Goal: Navigation & Orientation: Find specific page/section

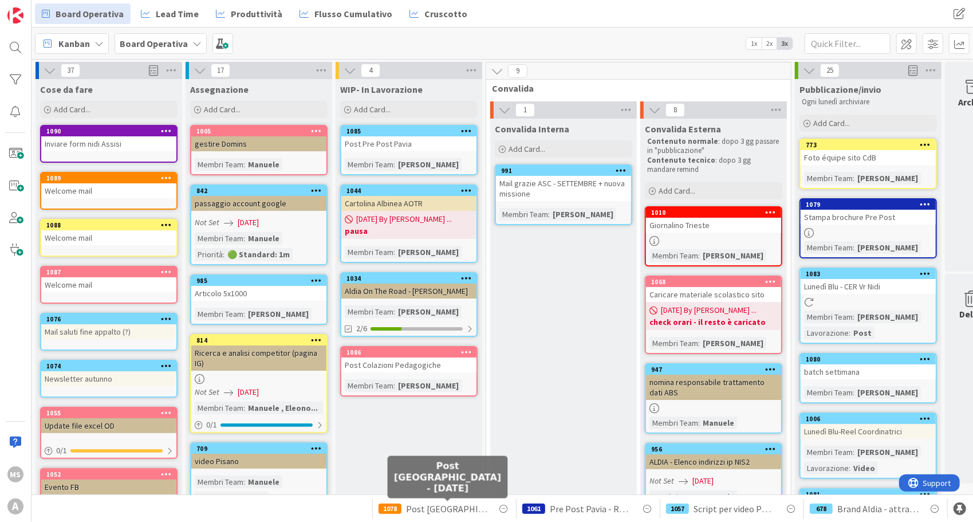
click at [463, 507] on span "Post [GEOGRAPHIC_DATA] - [DATE]" at bounding box center [446, 509] width 81 height 14
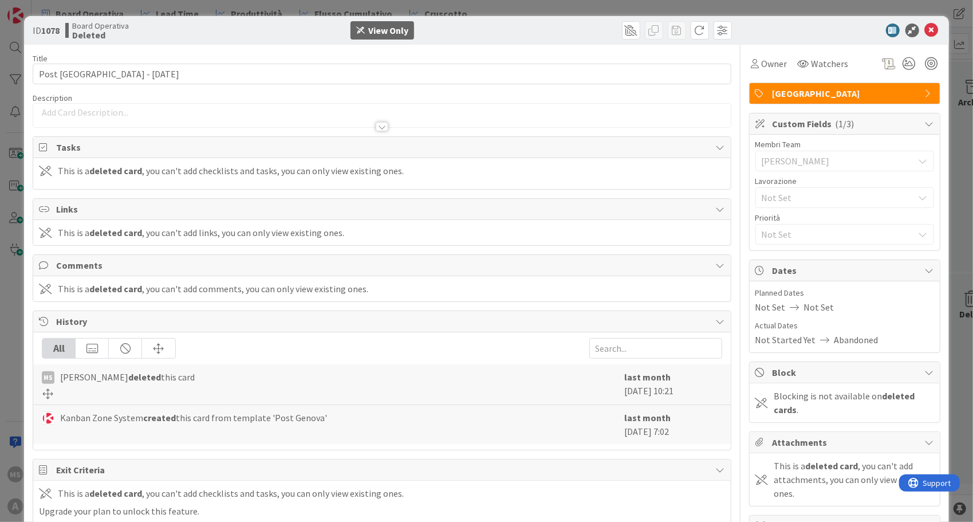
click at [917, 38] on div "ID 1078 Board Operativa Deleted View Only" at bounding box center [486, 30] width 924 height 29
click at [925, 31] on icon at bounding box center [932, 30] width 14 height 14
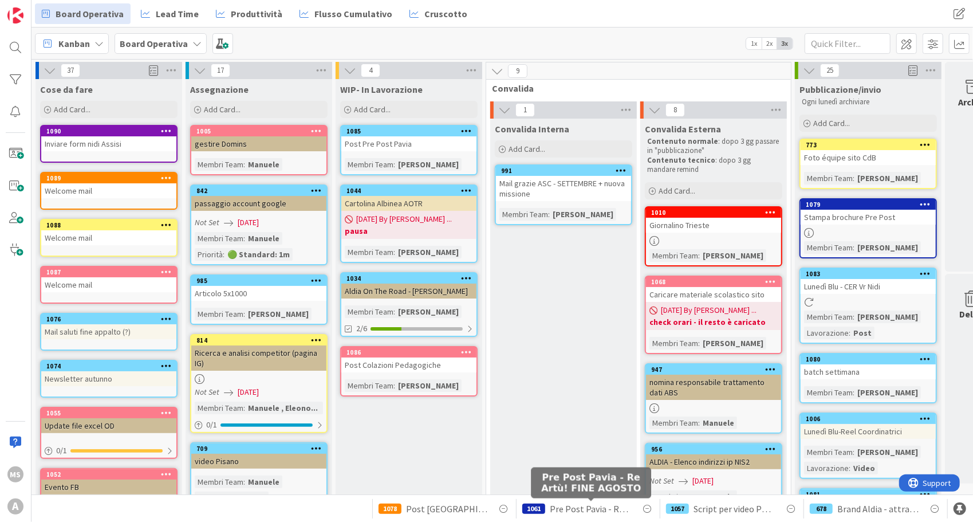
click at [581, 509] on span "Pre Post Pavia - Re Artù! FINE AGOSTO" at bounding box center [590, 509] width 81 height 14
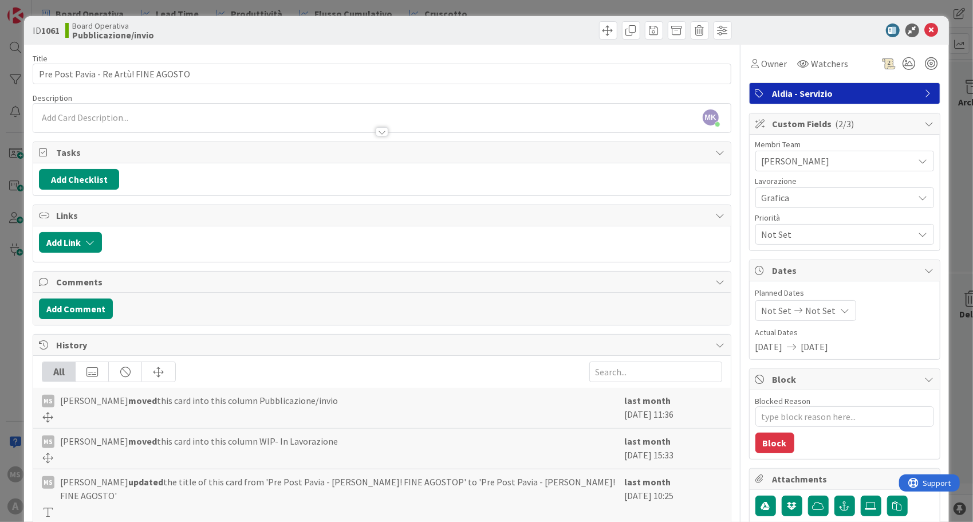
click at [912, 14] on div "ID 1061 Board Operativa Pubblicazione/invio Title 37 / 128 Pre Post Pavia - [PE…" at bounding box center [486, 261] width 973 height 522
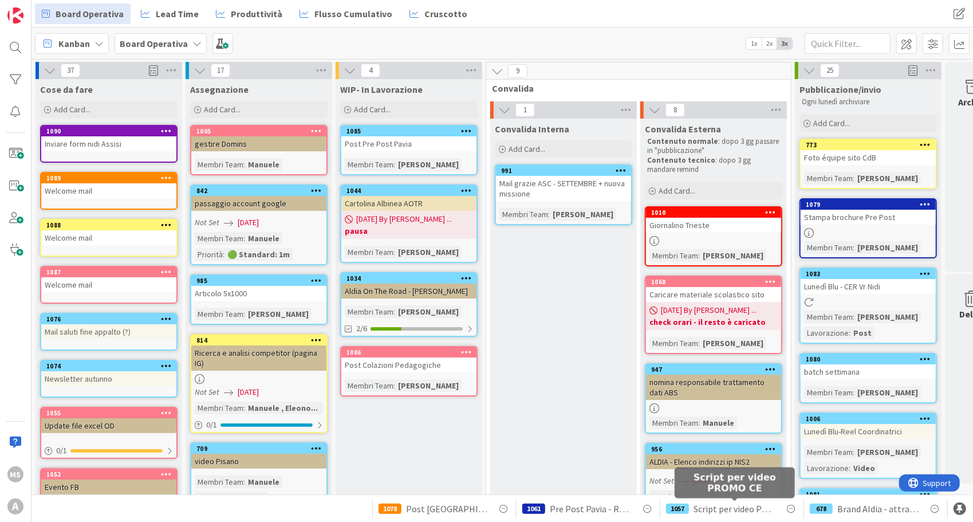
click at [720, 507] on span "Script per video PROMO CE" at bounding box center [733, 509] width 81 height 14
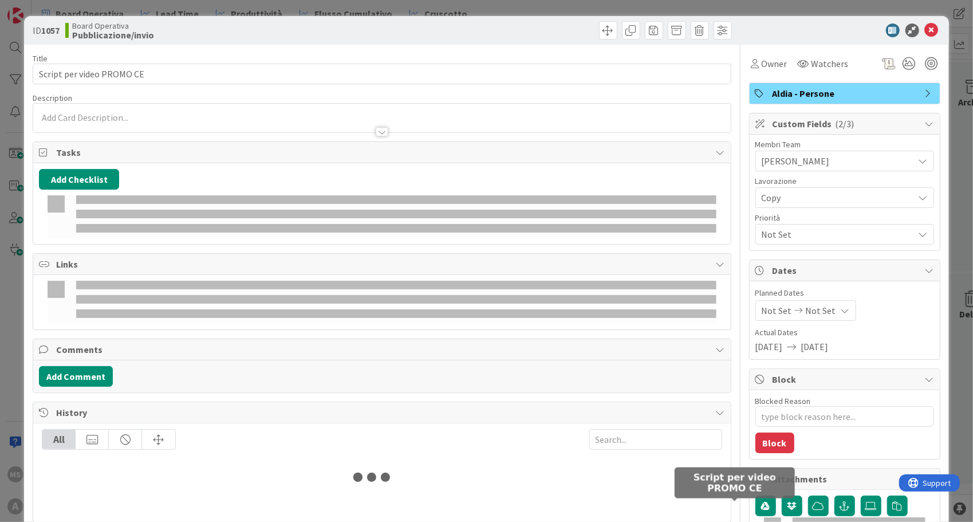
type textarea "x"
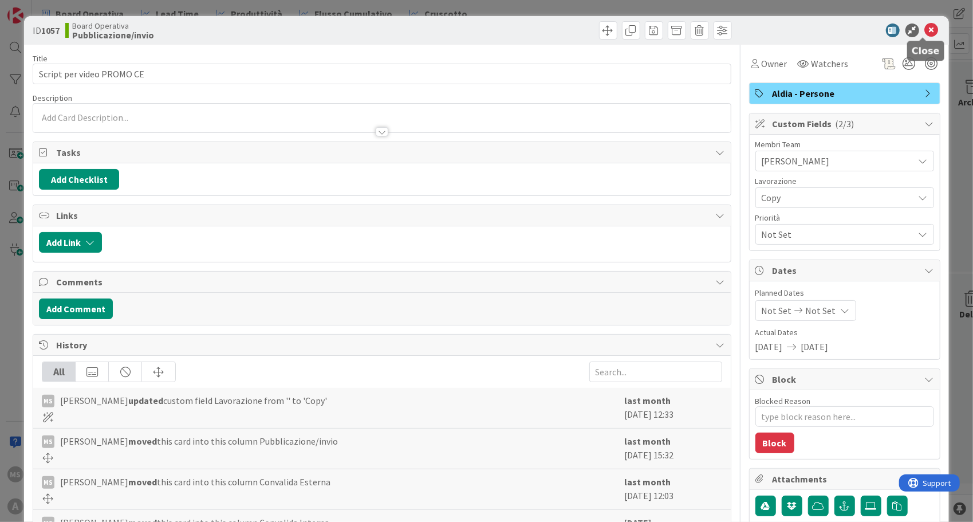
click at [925, 29] on icon at bounding box center [932, 30] width 14 height 14
